Goal: Navigation & Orientation: Find specific page/section

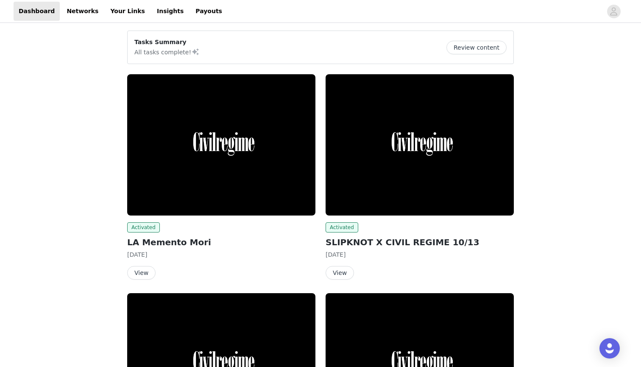
scroll to position [0, 0]
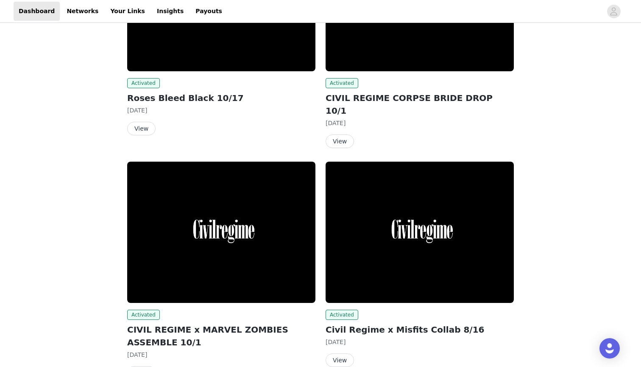
scroll to position [364, 0]
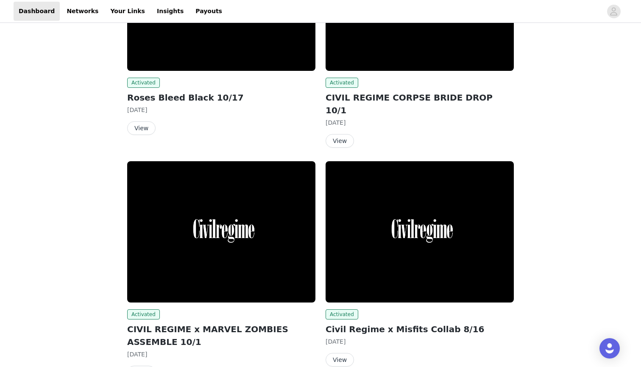
click at [344, 134] on button "View" at bounding box center [339, 141] width 28 height 14
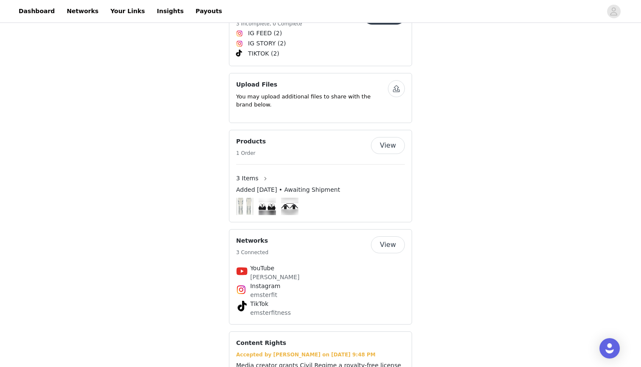
scroll to position [374, 0]
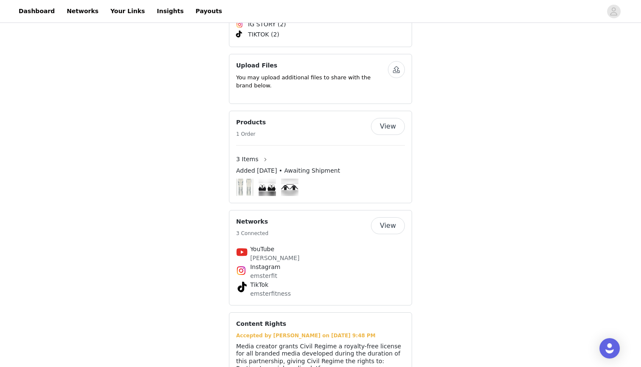
click at [394, 123] on button "View" at bounding box center [388, 126] width 34 height 17
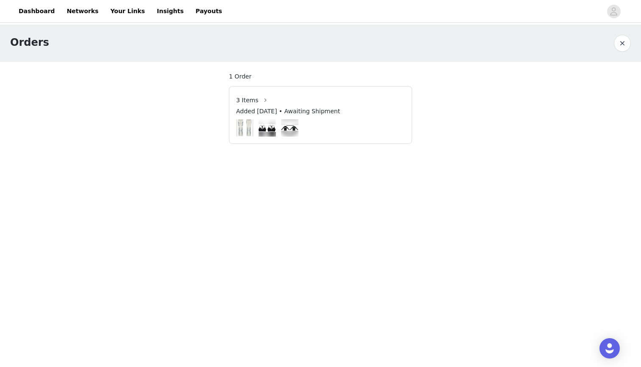
click at [248, 126] on img at bounding box center [244, 127] width 15 height 17
click at [259, 102] on button "button" at bounding box center [266, 100] width 14 height 14
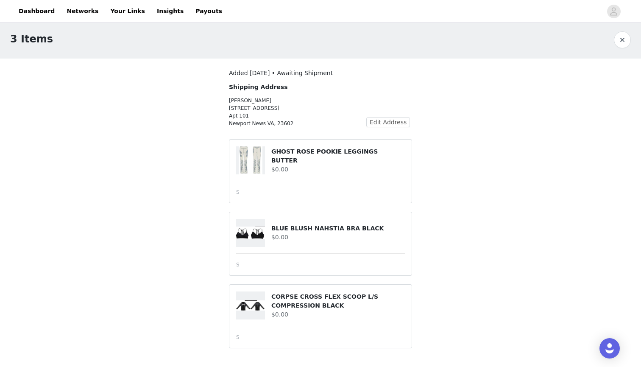
scroll to position [3, 0]
click at [618, 41] on button "button" at bounding box center [622, 39] width 17 height 17
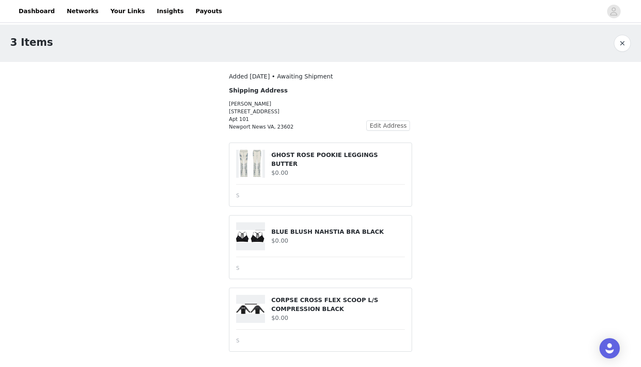
click at [624, 44] on button "button" at bounding box center [622, 43] width 17 height 17
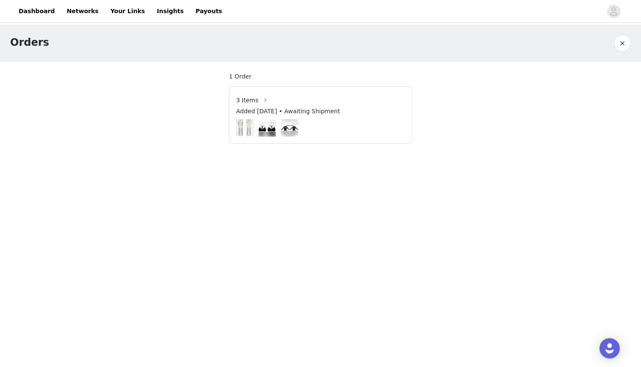
click at [624, 44] on button "button" at bounding box center [622, 43] width 17 height 17
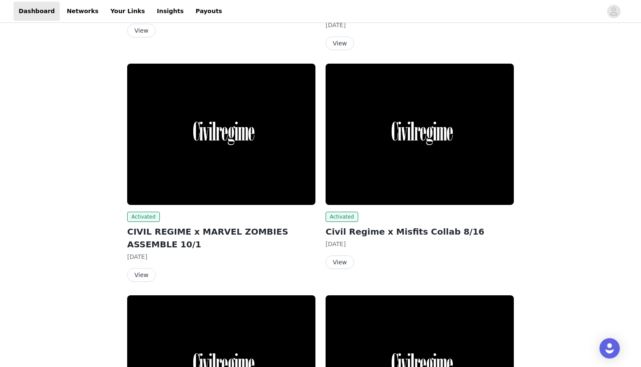
scroll to position [467, 0]
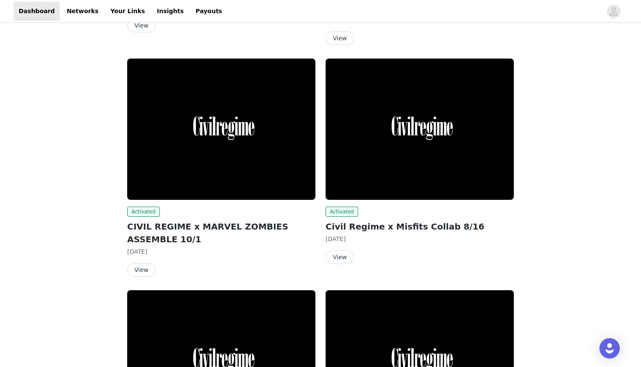
click at [140, 263] on button "View" at bounding box center [141, 270] width 28 height 14
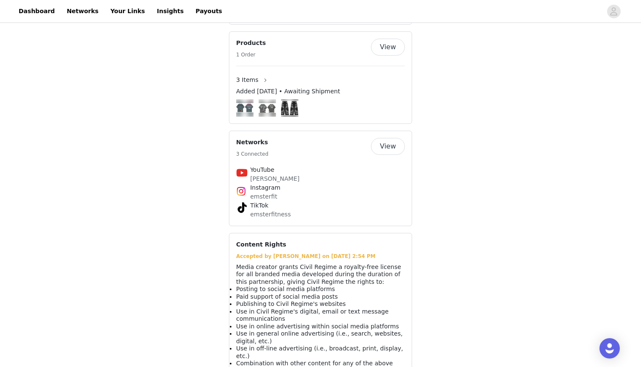
scroll to position [461, 0]
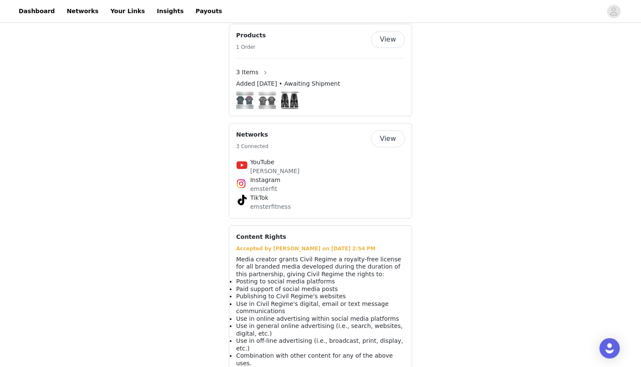
click at [392, 35] on button "View" at bounding box center [388, 39] width 34 height 17
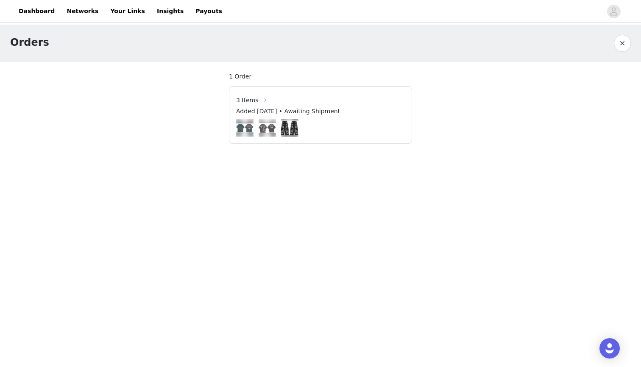
click at [263, 98] on button "button" at bounding box center [266, 100] width 14 height 14
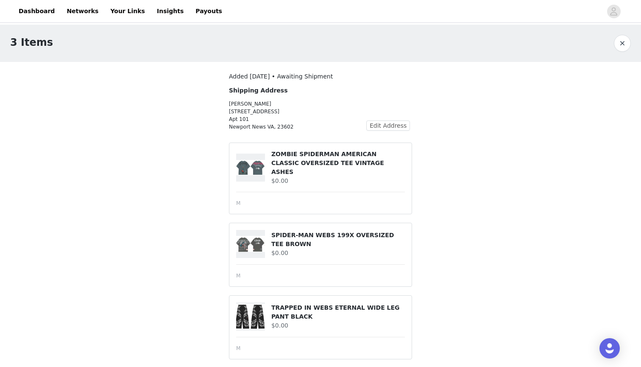
click at [629, 45] on button "button" at bounding box center [622, 43] width 17 height 17
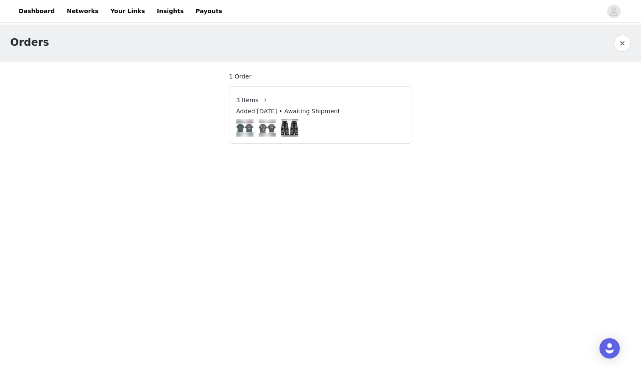
click at [629, 45] on button "button" at bounding box center [622, 43] width 17 height 17
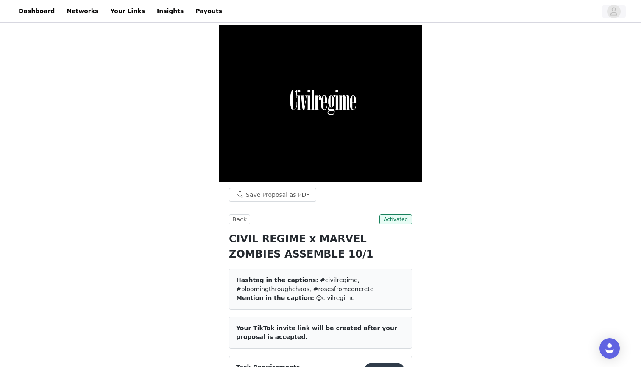
click at [616, 13] on icon "avatar" at bounding box center [613, 11] width 7 height 8
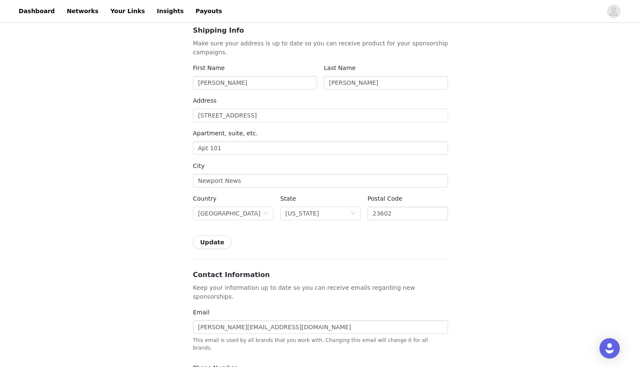
scroll to position [109, 0]
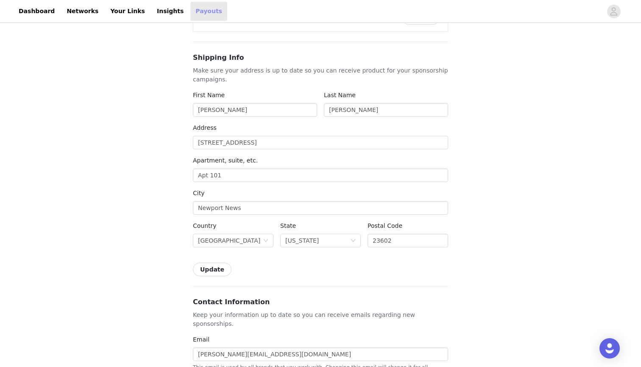
click at [190, 6] on link "Payouts" at bounding box center [208, 11] width 37 height 19
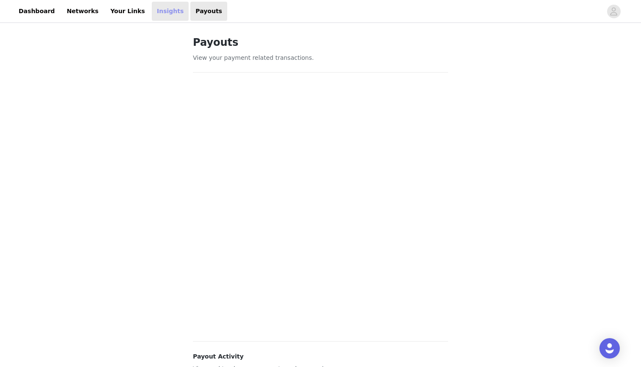
click at [152, 9] on link "Insights" at bounding box center [170, 11] width 37 height 19
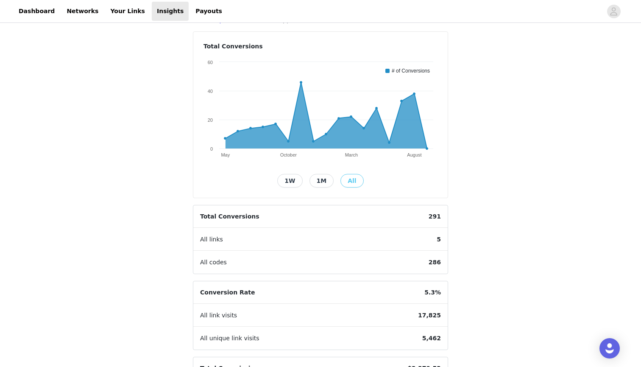
scroll to position [67, 0]
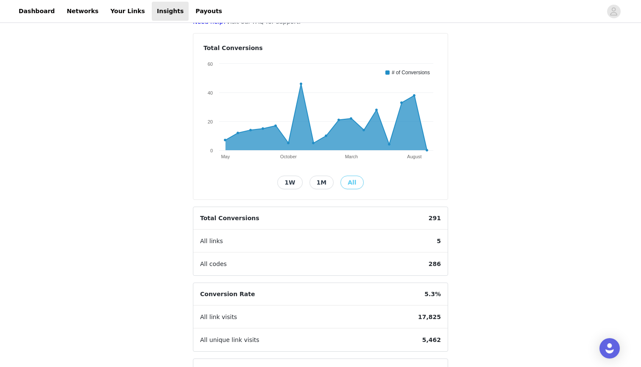
click at [298, 182] on button "1W" at bounding box center [289, 182] width 25 height 14
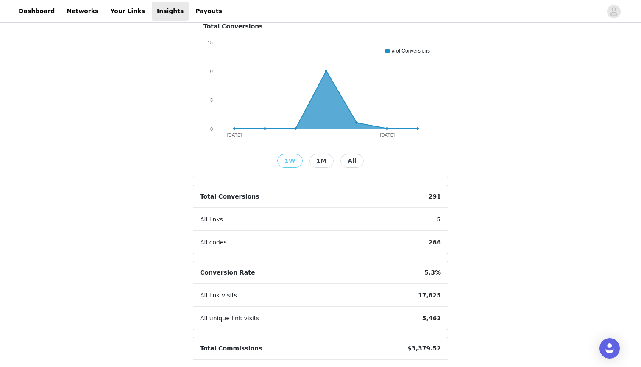
scroll to position [89, 0]
click at [314, 161] on button "1M" at bounding box center [321, 161] width 25 height 14
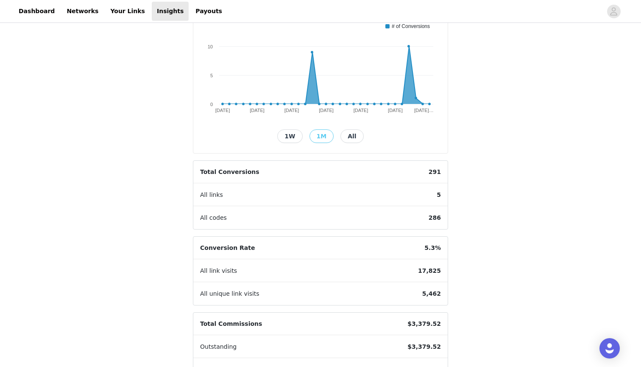
scroll to position [104, 0]
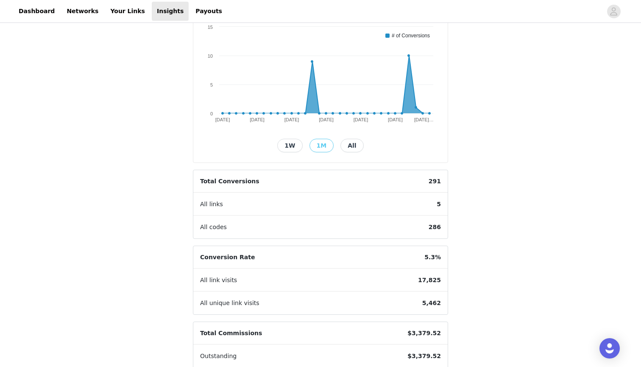
click at [343, 145] on button "All" at bounding box center [351, 146] width 23 height 14
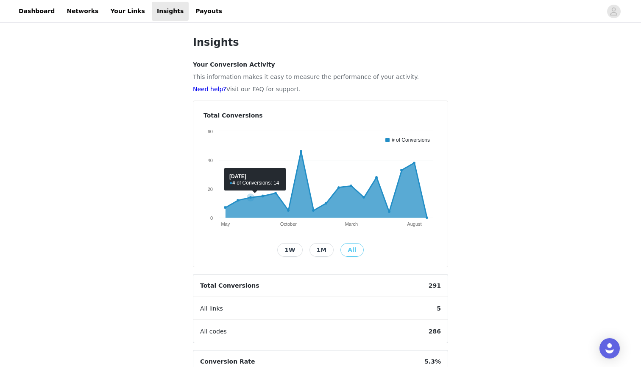
scroll to position [0, 0]
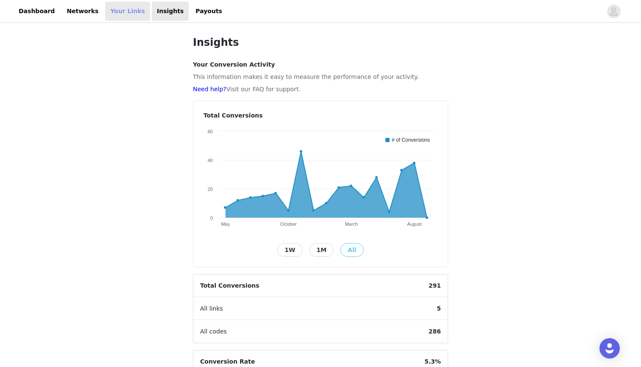
click at [117, 11] on link "Your Links" at bounding box center [127, 11] width 45 height 19
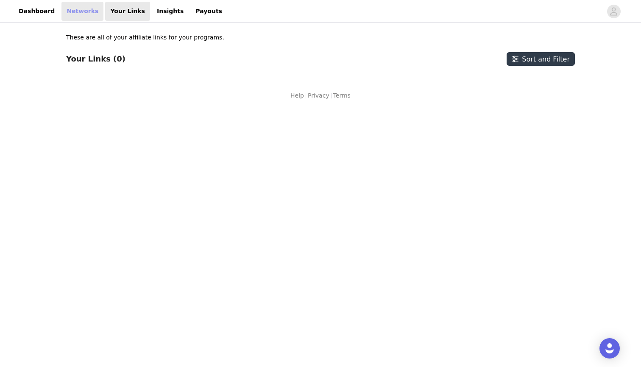
click at [71, 12] on link "Networks" at bounding box center [82, 11] width 42 height 19
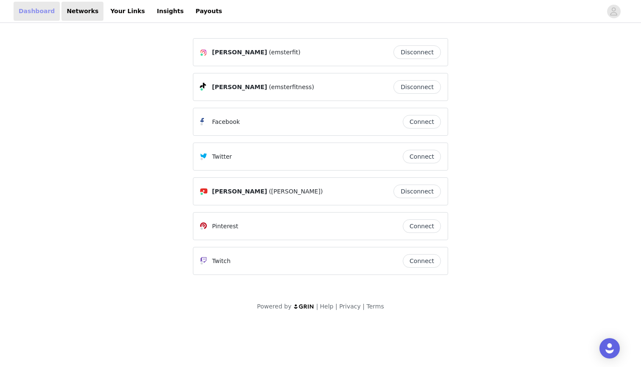
click at [29, 10] on link "Dashboard" at bounding box center [37, 11] width 46 height 19
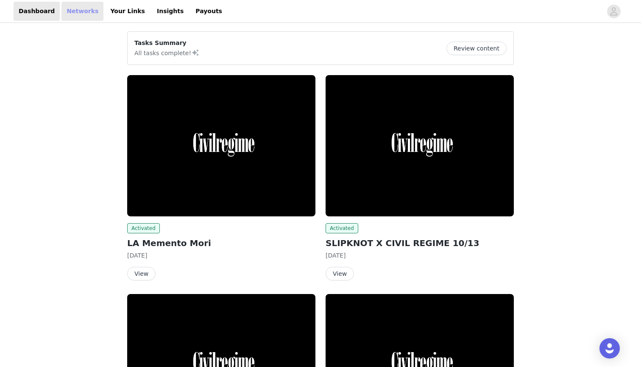
click at [72, 15] on link "Networks" at bounding box center [82, 11] width 42 height 19
